Goal: Task Accomplishment & Management: Manage account settings

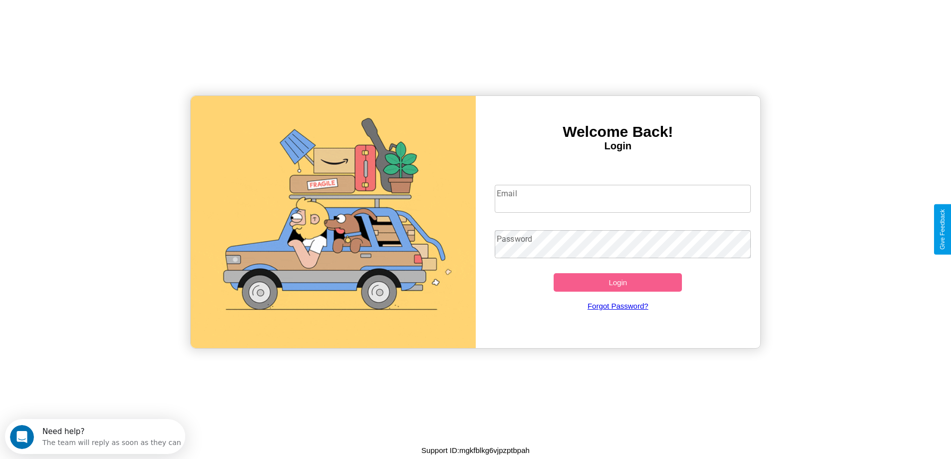
click at [623, 199] on input "Email" at bounding box center [623, 199] width 256 height 28
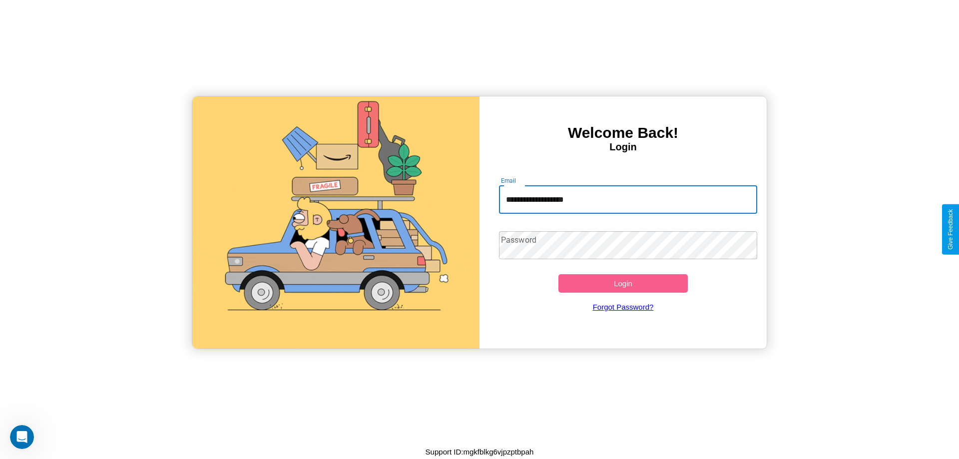
type input "**********"
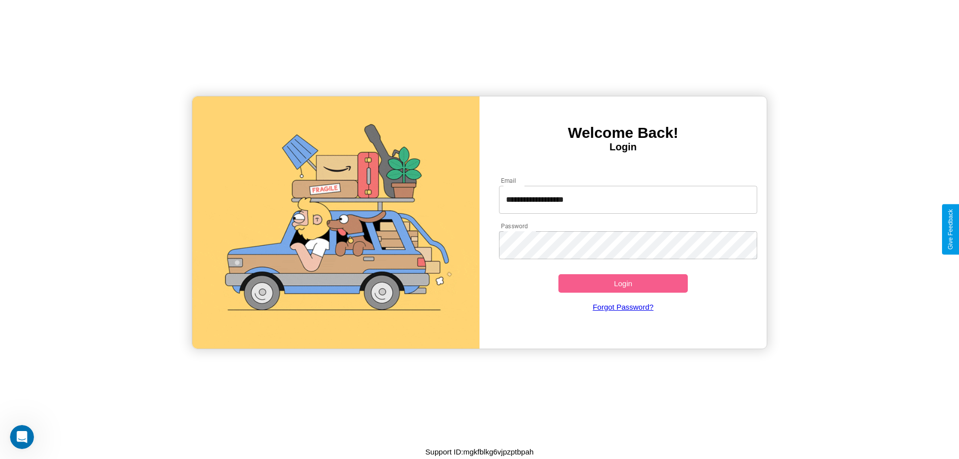
click at [623, 283] on button "Login" at bounding box center [622, 283] width 129 height 18
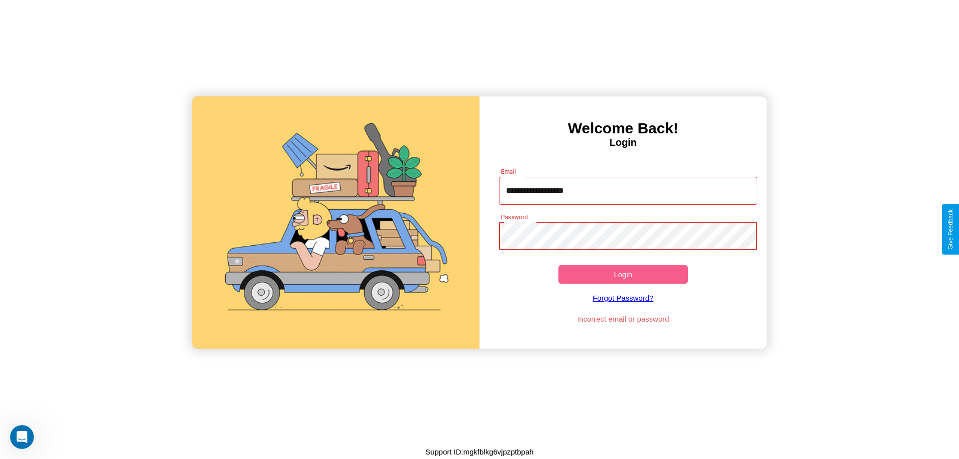
click at [623, 274] on button "Login" at bounding box center [622, 274] width 129 height 18
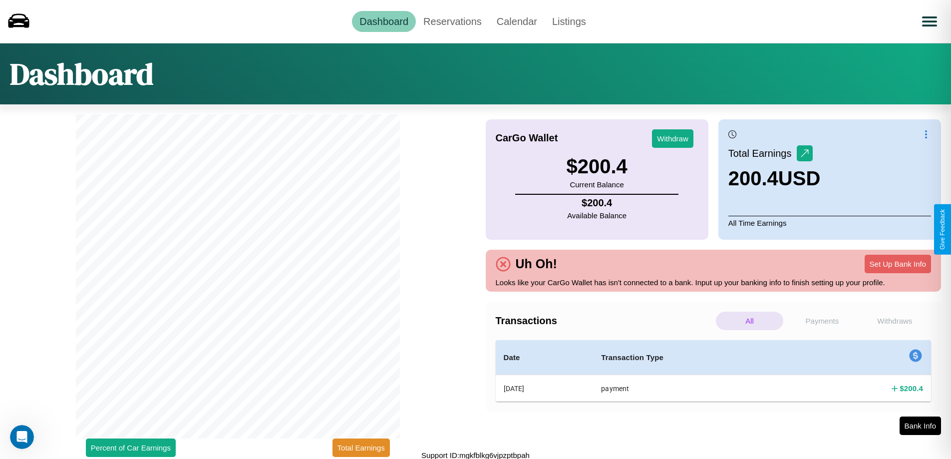
click at [895, 321] on p "Withdraws" at bounding box center [895, 321] width 67 height 18
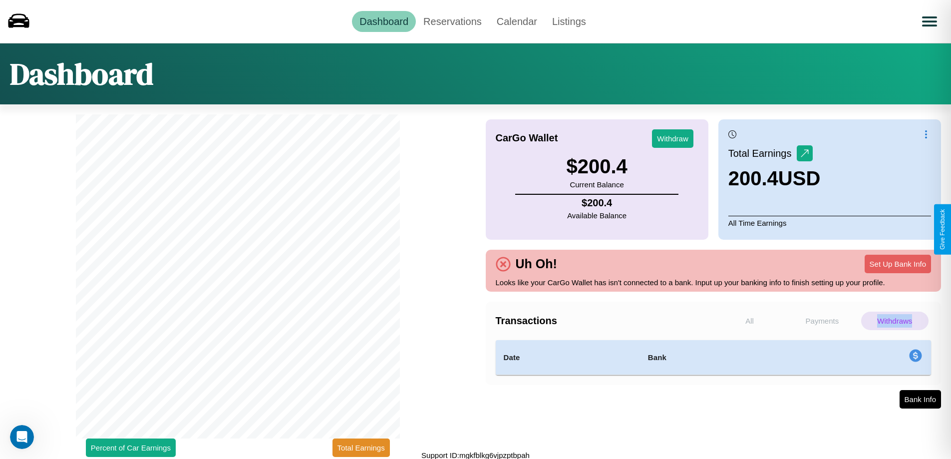
click at [895, 321] on p "Withdraws" at bounding box center [895, 321] width 67 height 18
click at [822, 321] on p "Payments" at bounding box center [822, 321] width 67 height 18
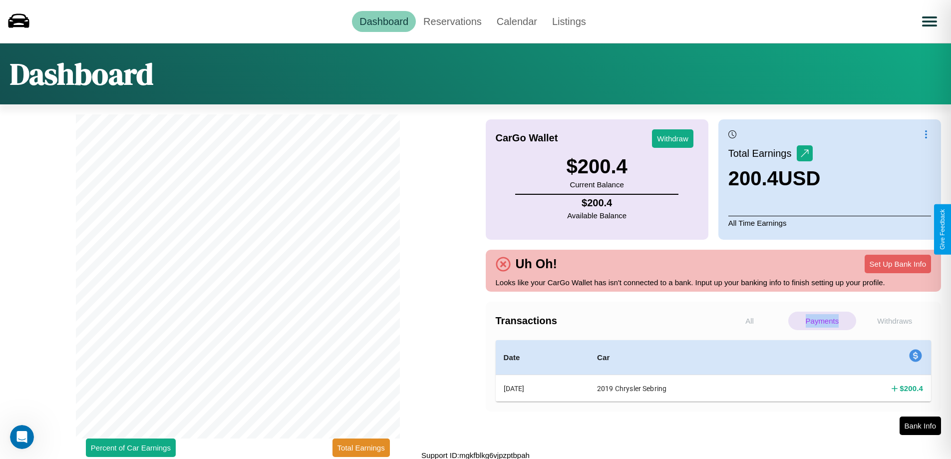
click at [822, 321] on p "Payments" at bounding box center [822, 321] width 67 height 18
click at [750, 321] on p "All" at bounding box center [749, 321] width 67 height 18
click at [898, 264] on button "Set Up Bank Info" at bounding box center [898, 264] width 66 height 18
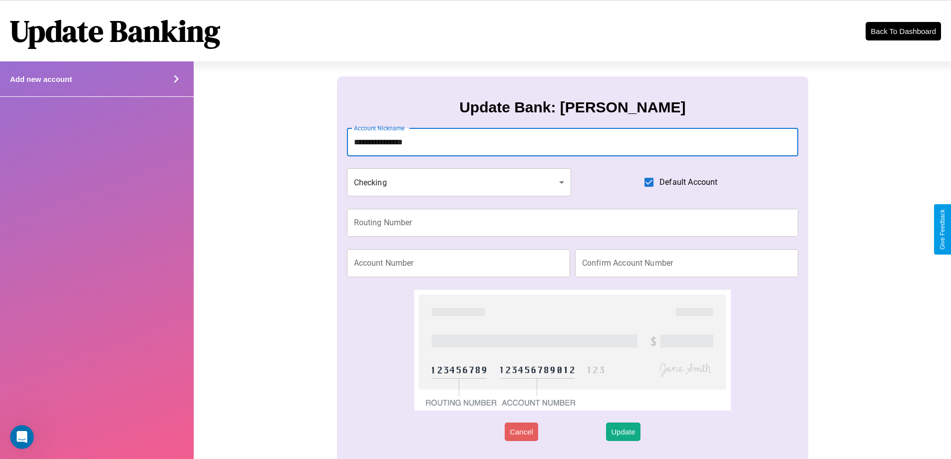
type input "**********"
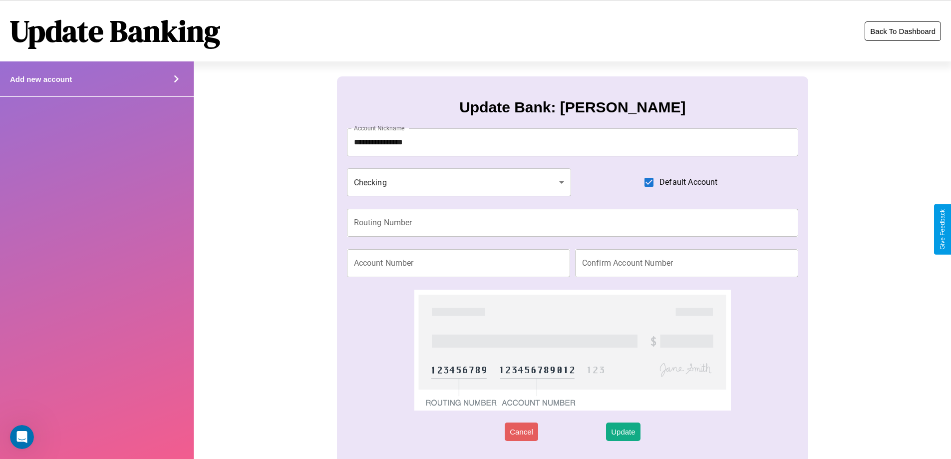
click at [903, 31] on button "Back To Dashboard" at bounding box center [903, 30] width 76 height 19
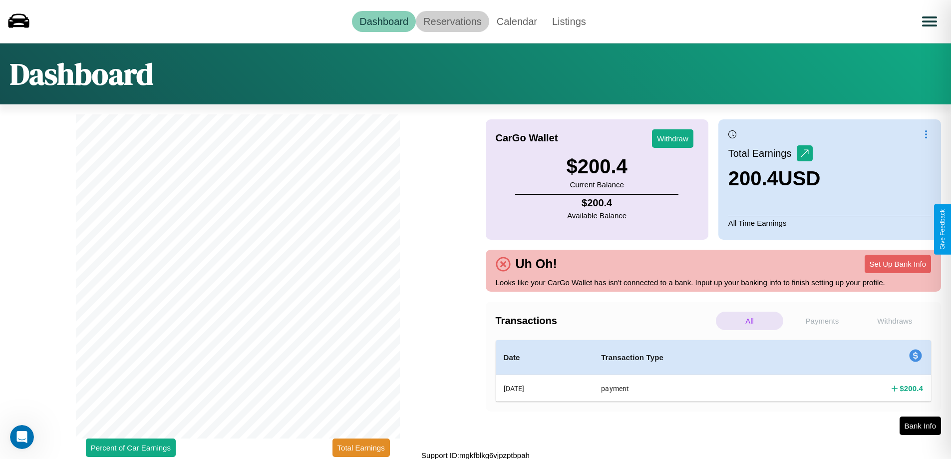
click at [453, 21] on link "Reservations" at bounding box center [452, 21] width 73 height 21
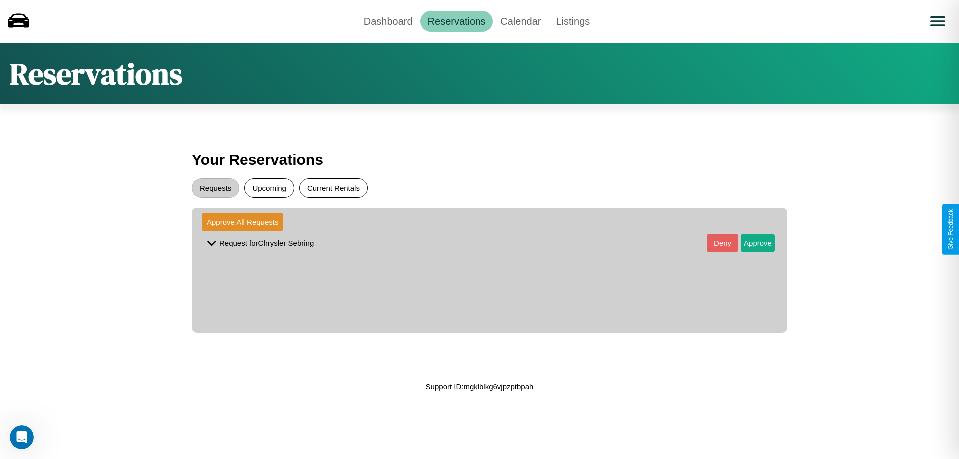
click at [333, 188] on button "Current Rentals" at bounding box center [333, 187] width 68 height 19
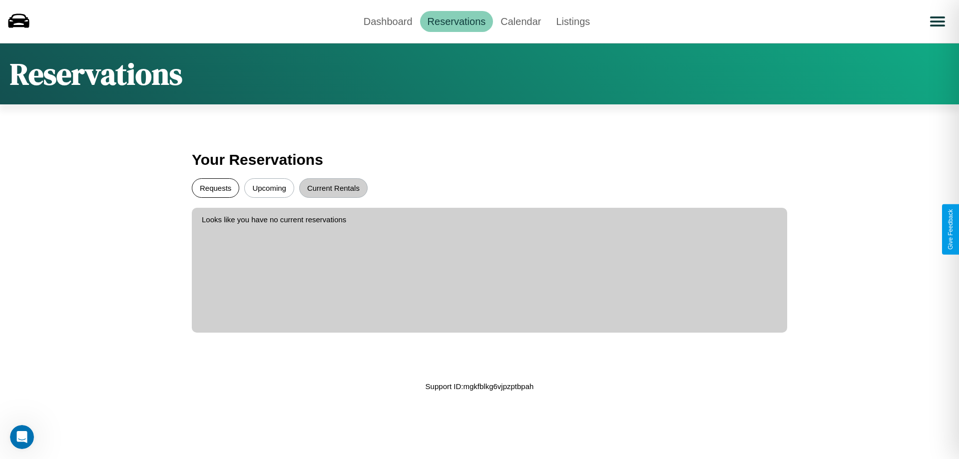
click at [215, 188] on button "Requests" at bounding box center [215, 187] width 47 height 19
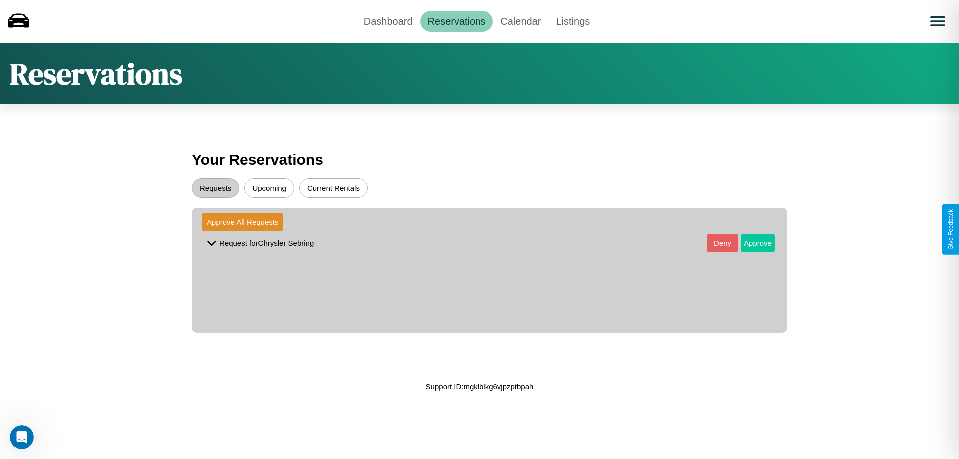
click at [750, 243] on button "Approve" at bounding box center [758, 243] width 34 height 18
